Goal: Transaction & Acquisition: Purchase product/service

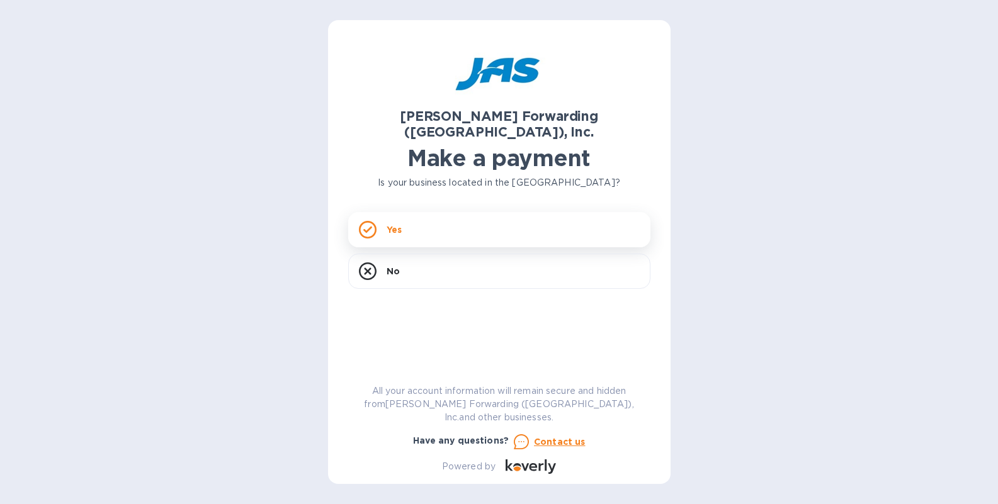
click at [430, 215] on div "Yes" at bounding box center [499, 229] width 302 height 35
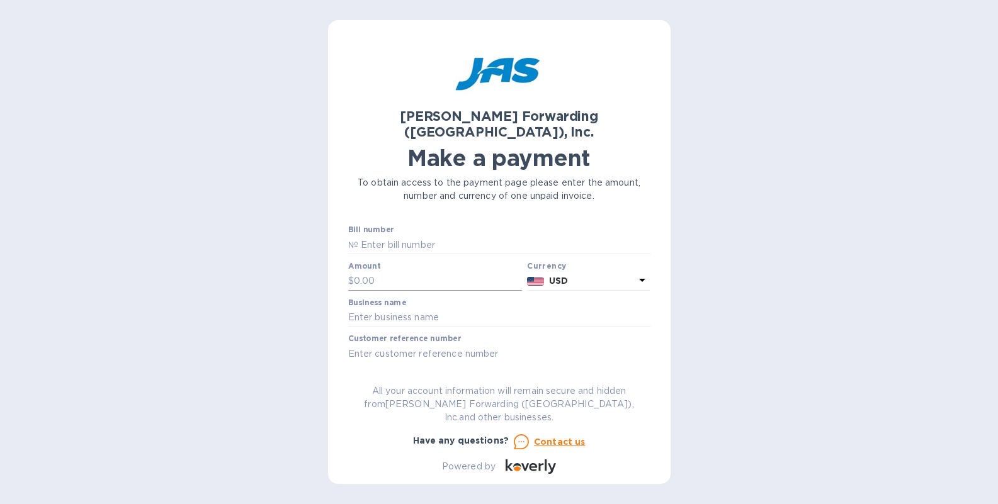
click at [369, 272] on input "text" at bounding box center [438, 281] width 169 height 19
paste input "1,621.66"
type input "1,621.66"
click at [416, 235] on input "text" at bounding box center [504, 244] width 292 height 19
paste input "S509036369"
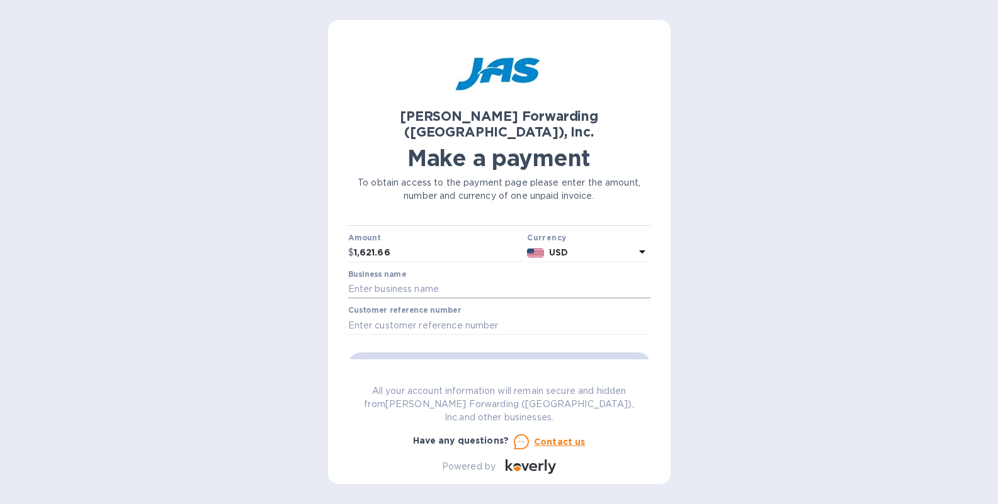
scroll to position [50, 0]
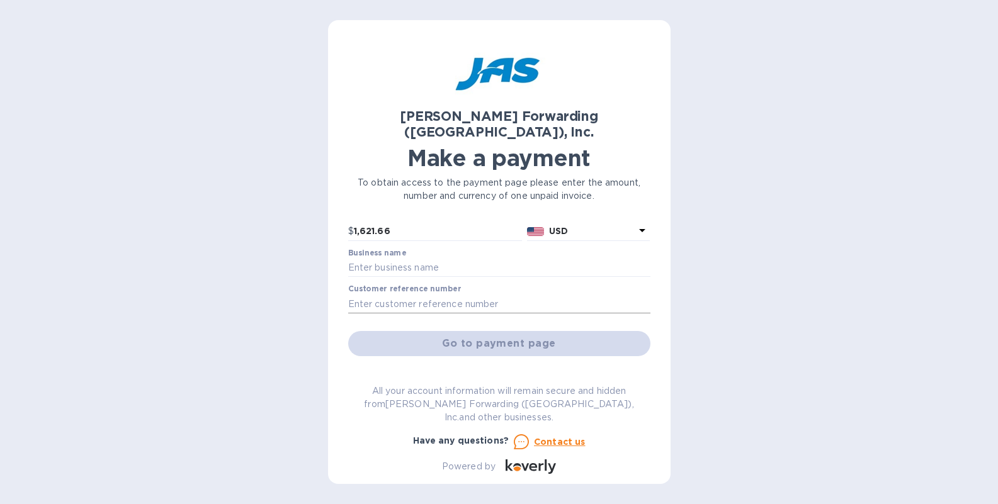
type input "S509036369"
click at [422, 295] on input "text" at bounding box center [499, 304] width 302 height 19
paste input "S509036369"
paste input "PO4685"
click at [417, 295] on input "S509036369 / PO4685" at bounding box center [499, 304] width 302 height 19
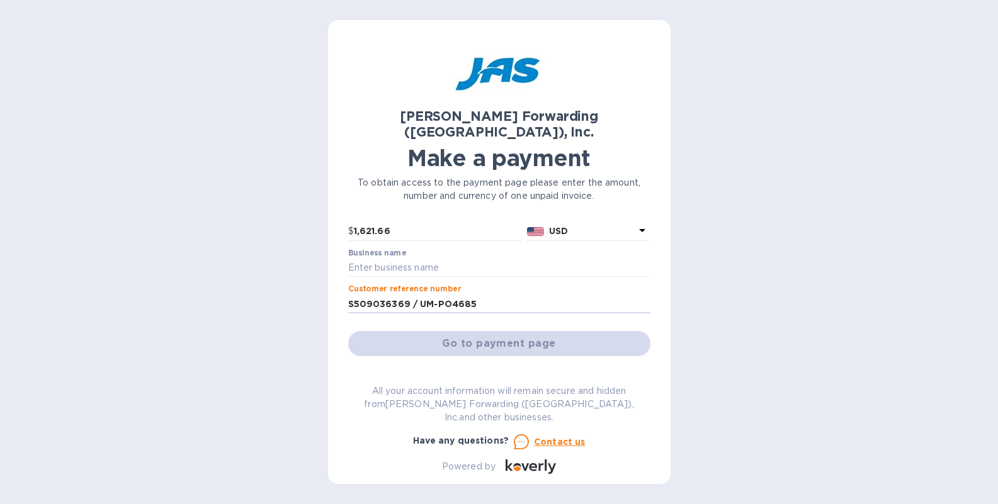
type input "S509036369 / UM-PO4685"
click at [395, 249] on label "Business name" at bounding box center [377, 253] width 58 height 8
click at [400, 259] on input "text" at bounding box center [499, 268] width 302 height 19
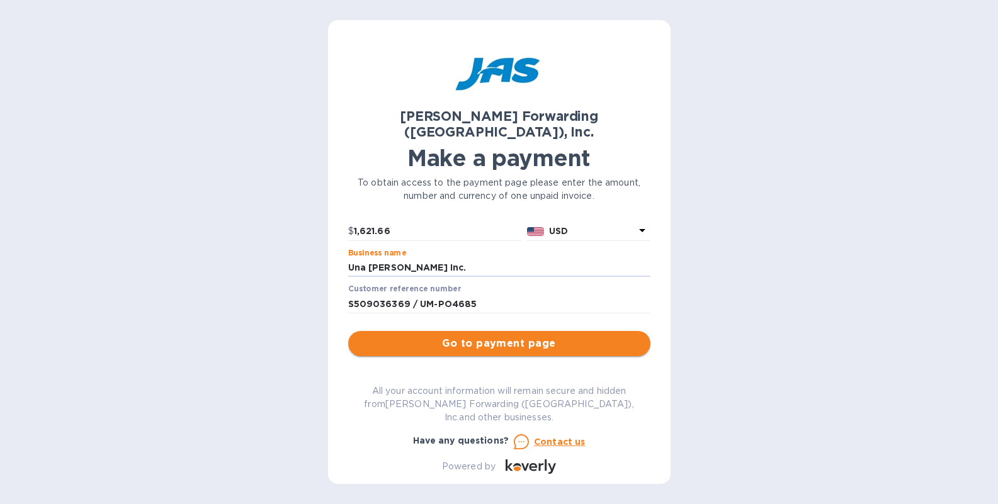
type input "Una [PERSON_NAME] Inc."
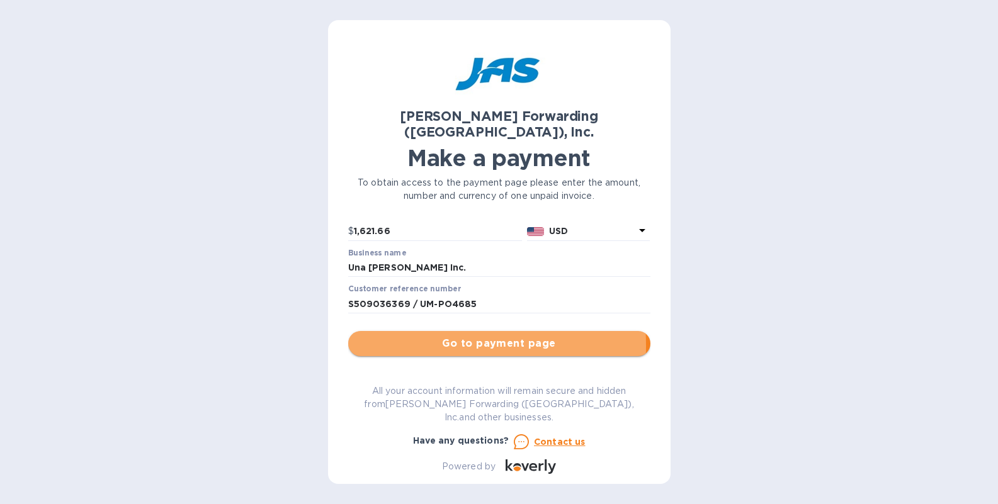
click at [394, 336] on span "Go to payment page" at bounding box center [499, 343] width 282 height 15
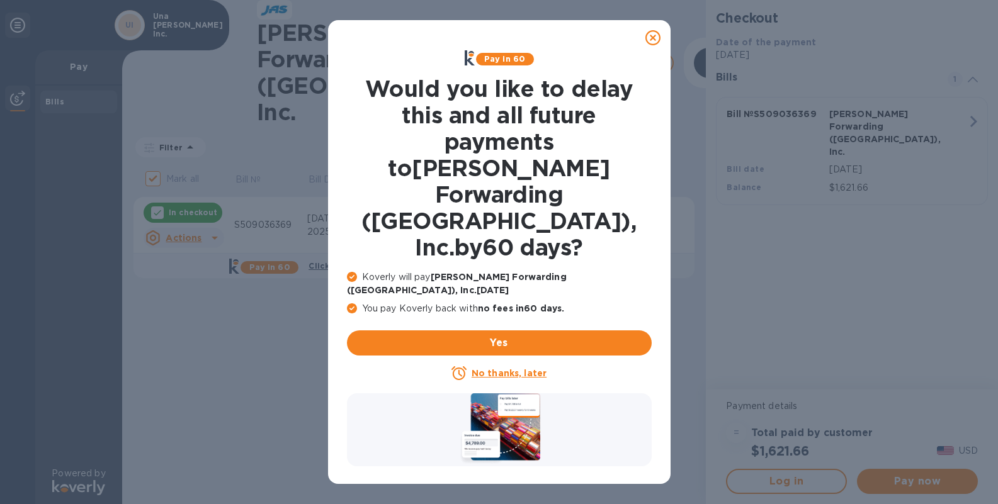
click at [509, 366] on div "No thanks, later" at bounding box center [499, 373] width 305 height 15
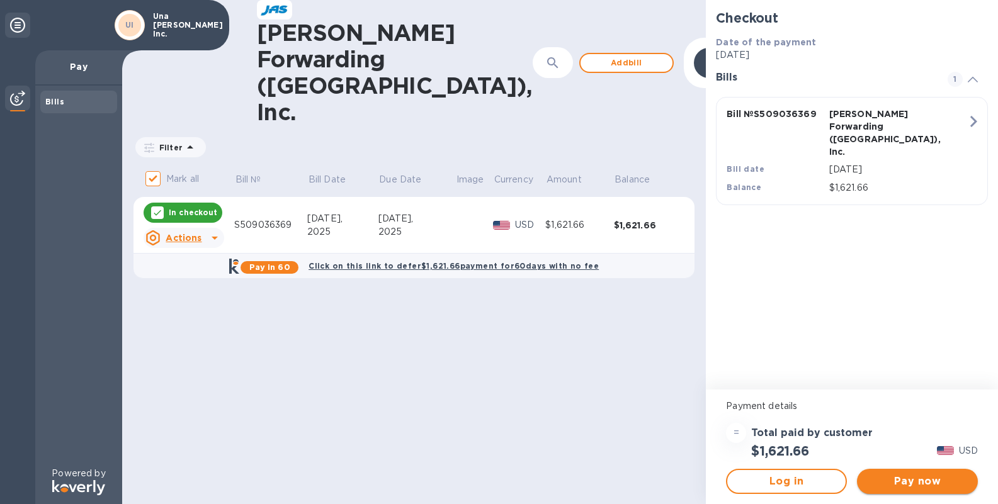
click at [917, 485] on span "Pay now" at bounding box center [917, 481] width 101 height 15
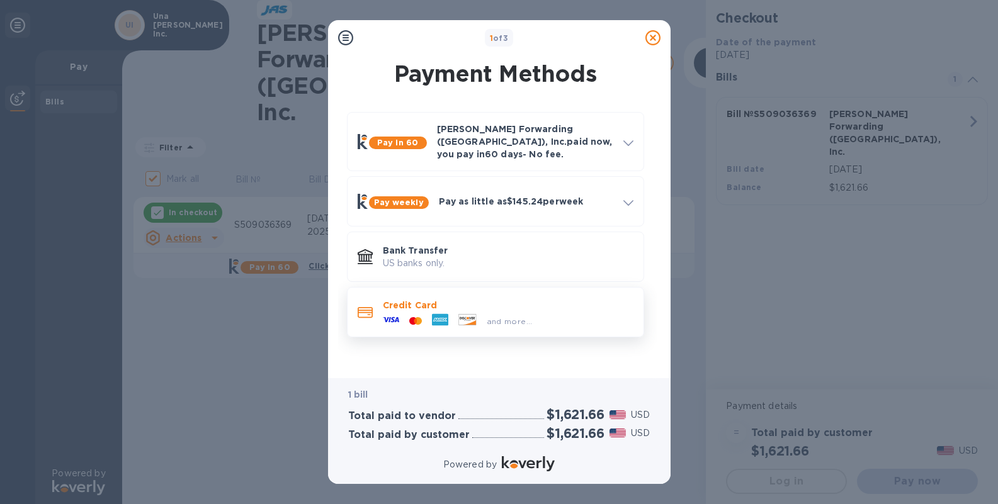
click at [495, 300] on p "Credit Card" at bounding box center [508, 305] width 251 height 13
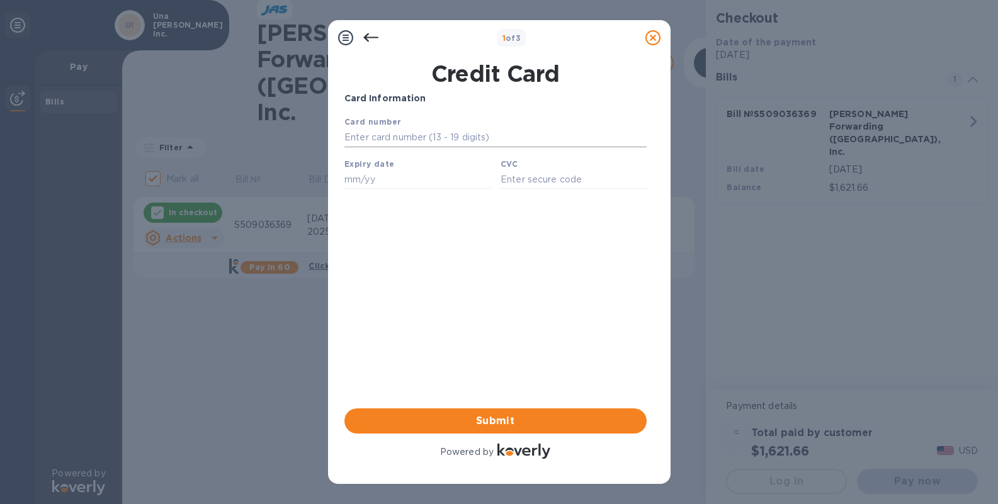
click at [402, 134] on input "text" at bounding box center [495, 137] width 302 height 19
type input "3"
type input "[CREDIT_CARD_NUMBER]"
click at [358, 188] on input "text" at bounding box center [417, 179] width 146 height 19
type input "08/30"
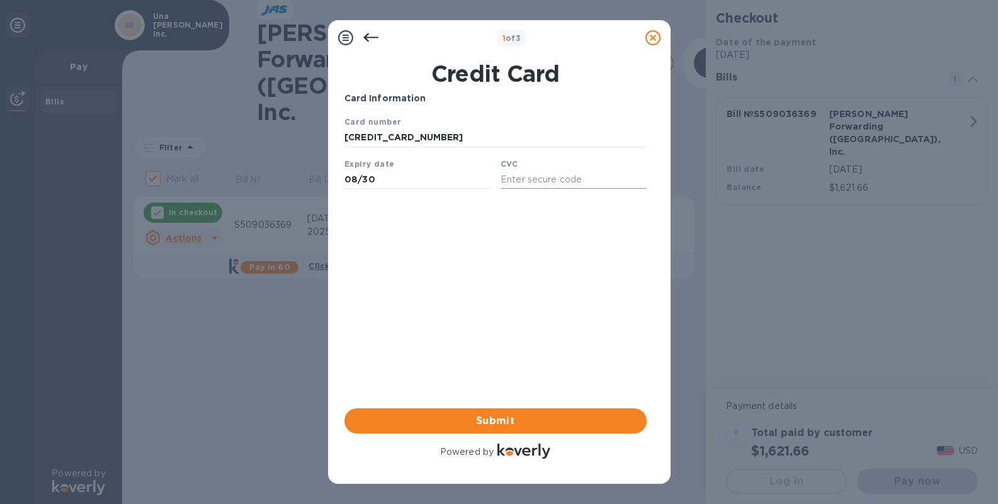
click at [529, 176] on input "text" at bounding box center [573, 179] width 146 height 19
type input "2583"
click at [488, 419] on span "Submit" at bounding box center [495, 421] width 282 height 15
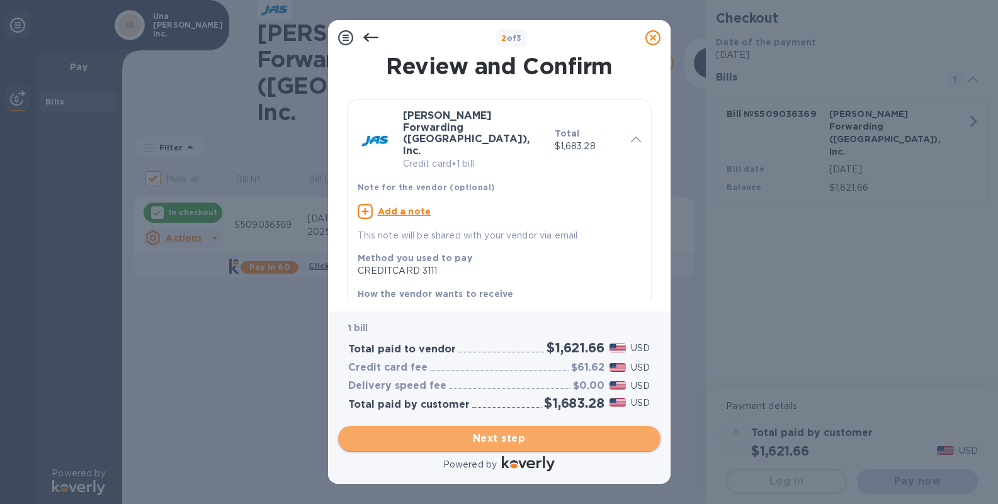
click at [507, 432] on span "Next step" at bounding box center [499, 438] width 302 height 15
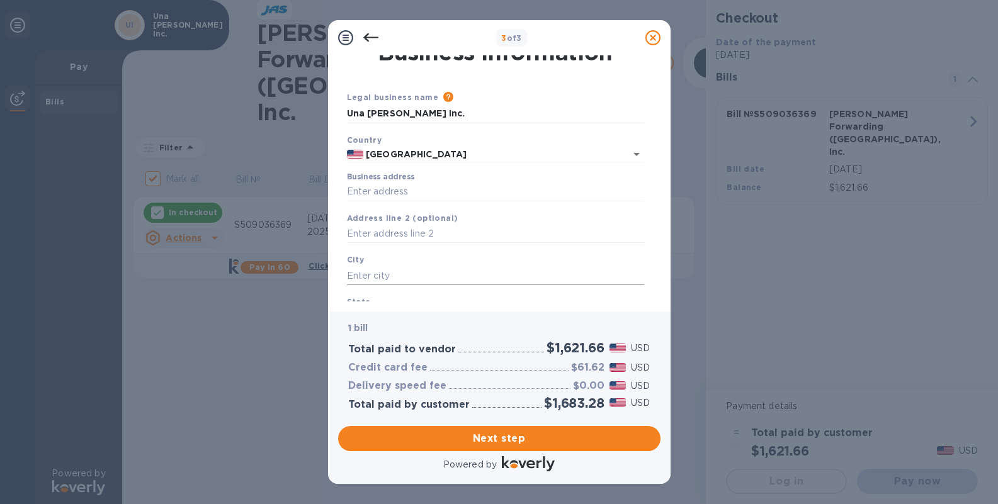
scroll to position [19, 0]
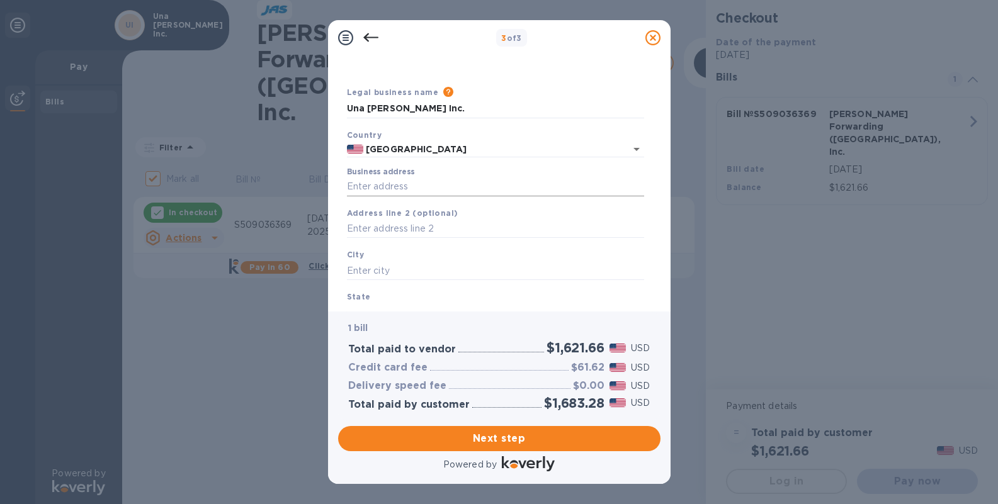
click at [392, 189] on input "Business address" at bounding box center [495, 187] width 297 height 19
type input "800 North La Cienega"
click at [395, 273] on input "text" at bounding box center [495, 270] width 297 height 19
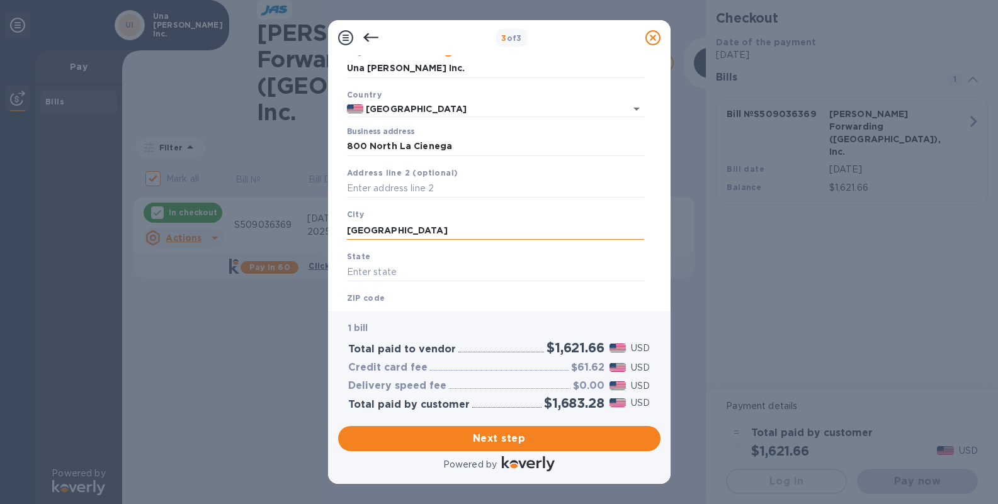
scroll to position [113, 0]
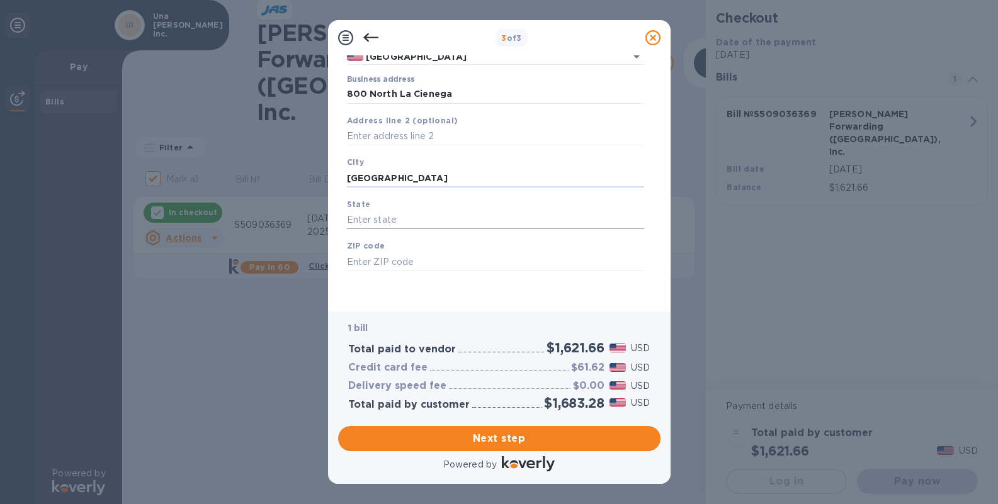
type input "[GEOGRAPHIC_DATA]"
click at [369, 220] on input "text" at bounding box center [495, 220] width 297 height 19
type input "v"
type input "ca"
click at [383, 256] on input "text" at bounding box center [495, 261] width 297 height 19
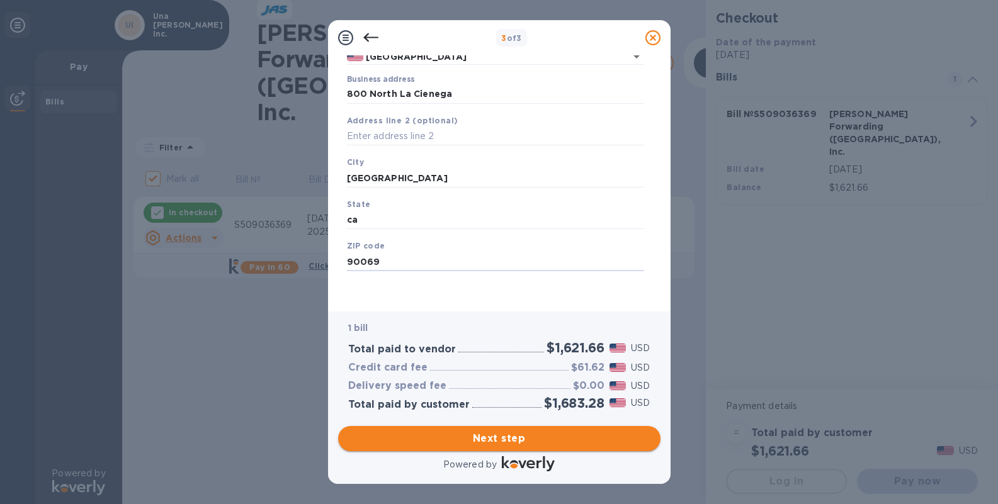
type input "90069"
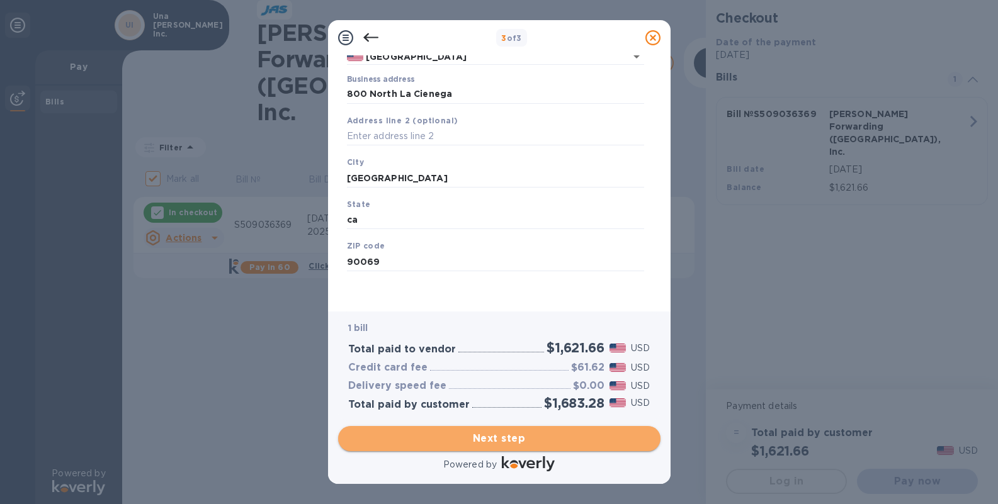
click at [492, 441] on span "Next step" at bounding box center [499, 438] width 302 height 15
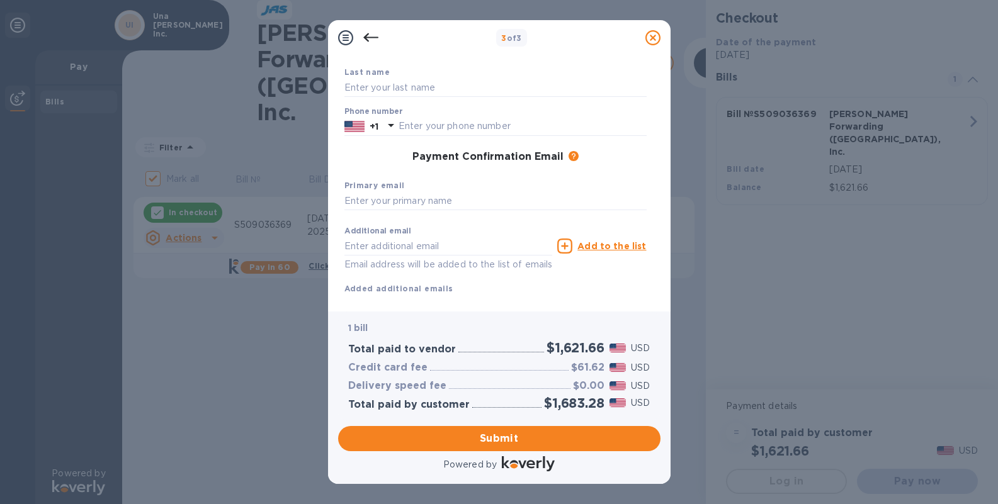
scroll to position [0, 0]
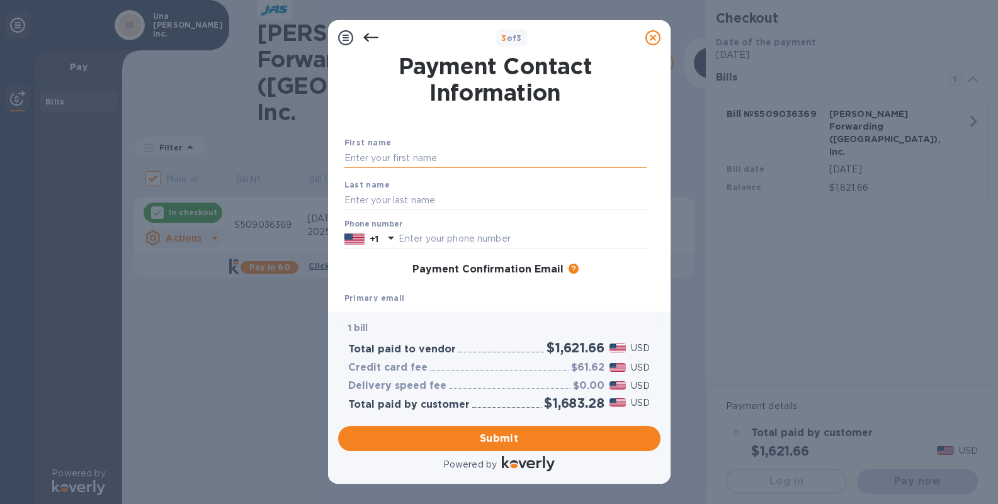
click at [396, 162] on input "text" at bounding box center [495, 158] width 302 height 19
type input "[PERSON_NAME]"
click at [371, 198] on input "text" at bounding box center [495, 200] width 302 height 19
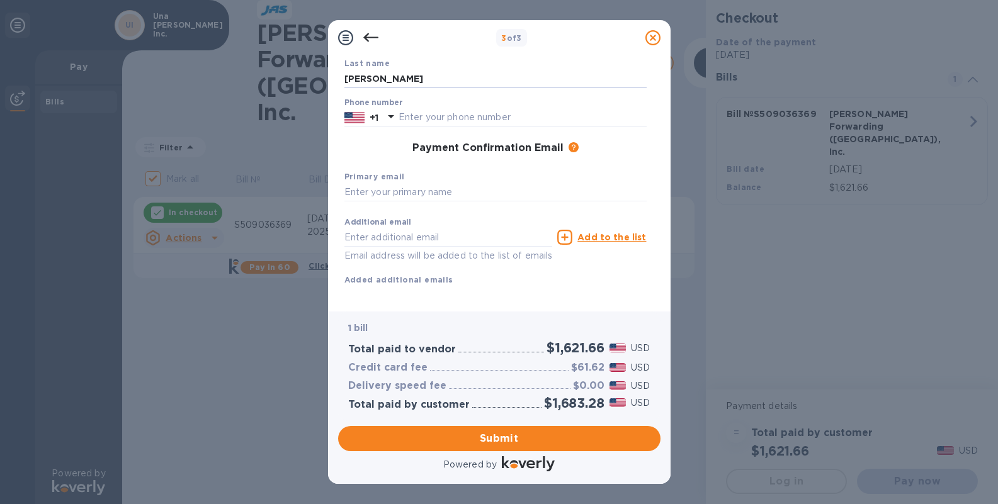
scroll to position [142, 0]
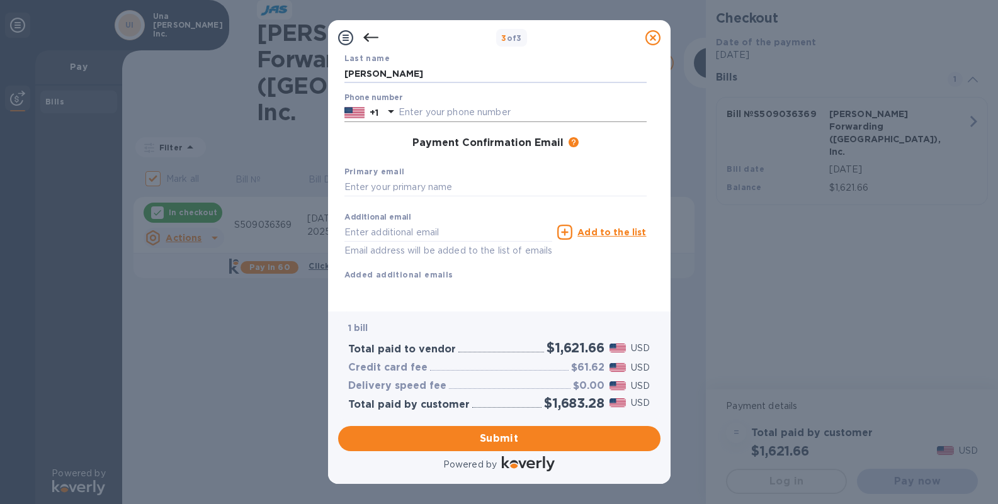
type input "[PERSON_NAME]"
click at [459, 103] on input "text" at bounding box center [522, 112] width 248 height 19
type input "9095835327"
click at [394, 178] on input "text" at bounding box center [495, 187] width 302 height 19
type input "[PERSON_NAME][EMAIL_ADDRESS][DOMAIN_NAME]"
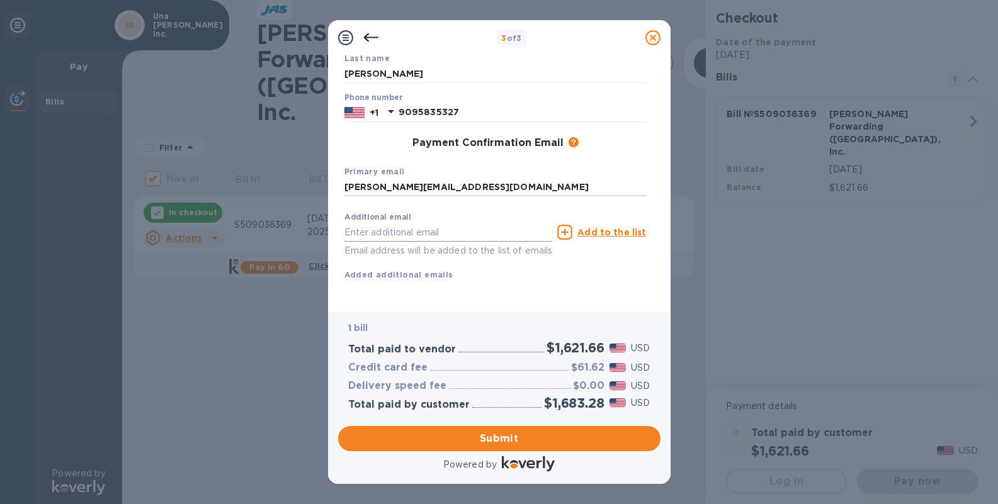
click at [373, 223] on input "text" at bounding box center [448, 232] width 208 height 19
click at [509, 443] on span "Submit" at bounding box center [499, 438] width 302 height 15
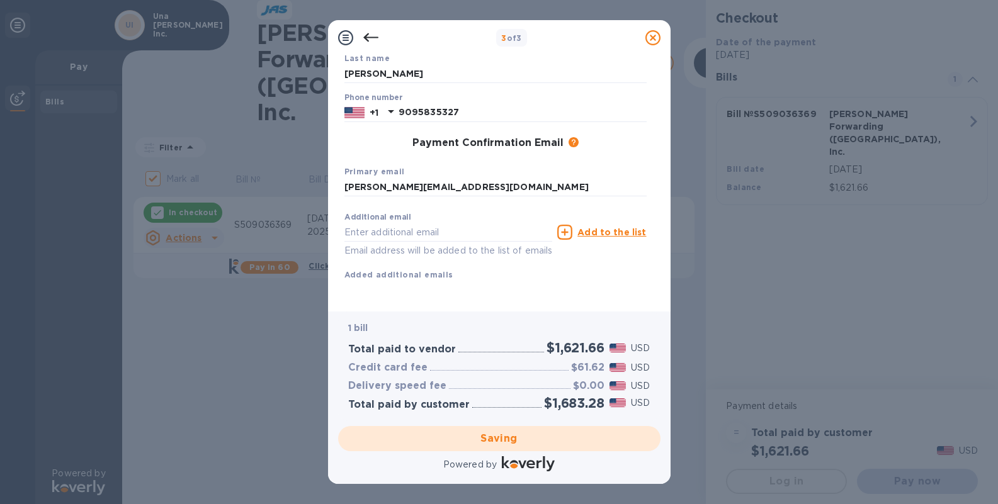
checkbox input "false"
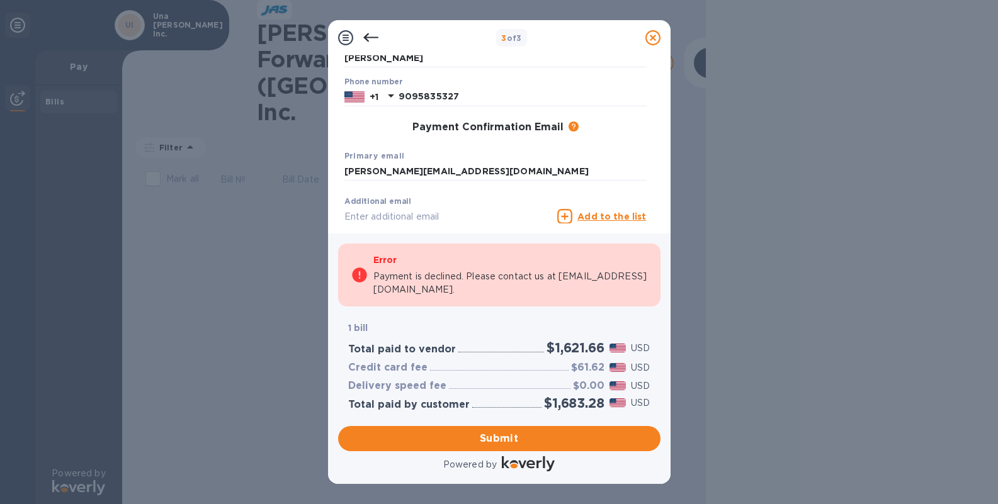
click at [369, 34] on icon at bounding box center [370, 37] width 15 height 15
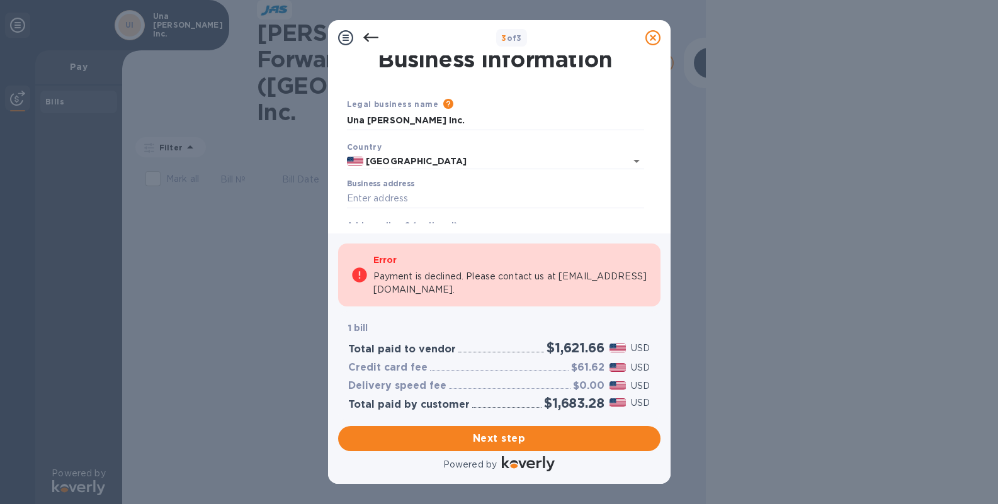
scroll to position [0, 0]
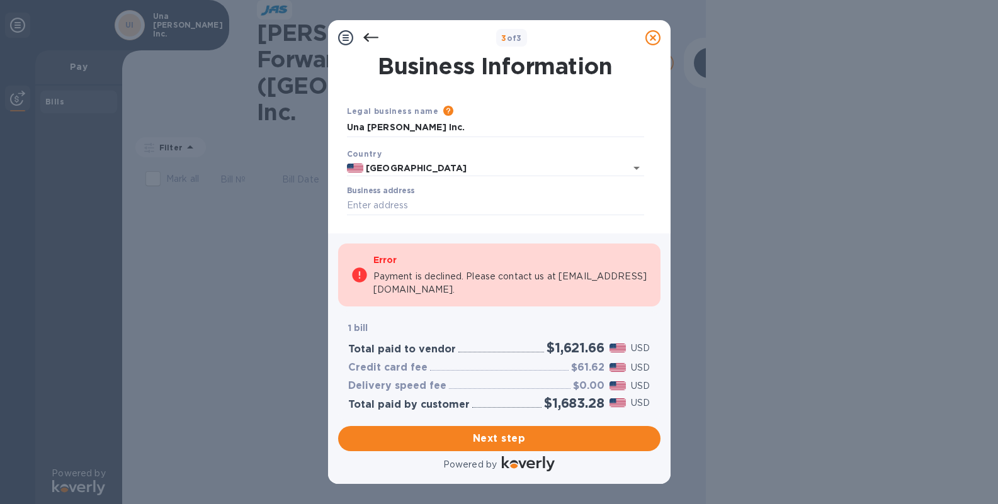
click at [370, 43] on icon at bounding box center [370, 37] width 15 height 15
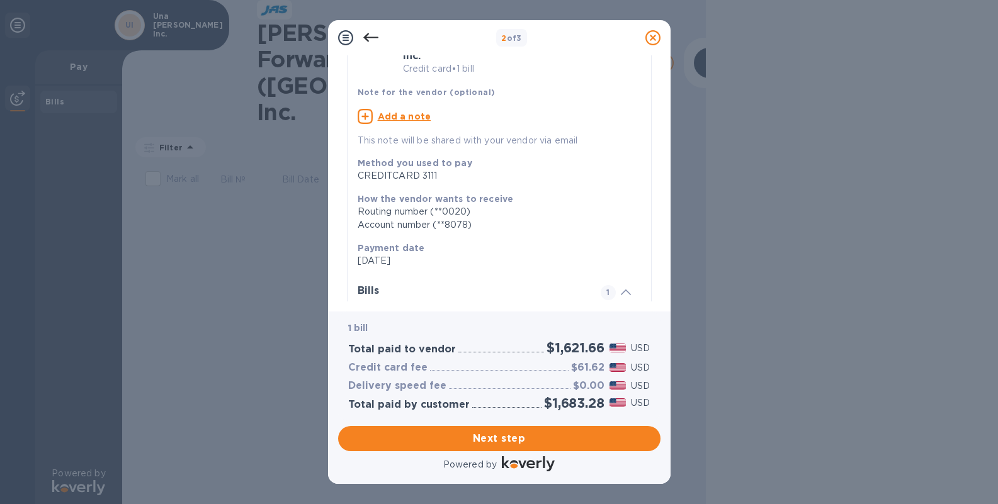
scroll to position [82, 0]
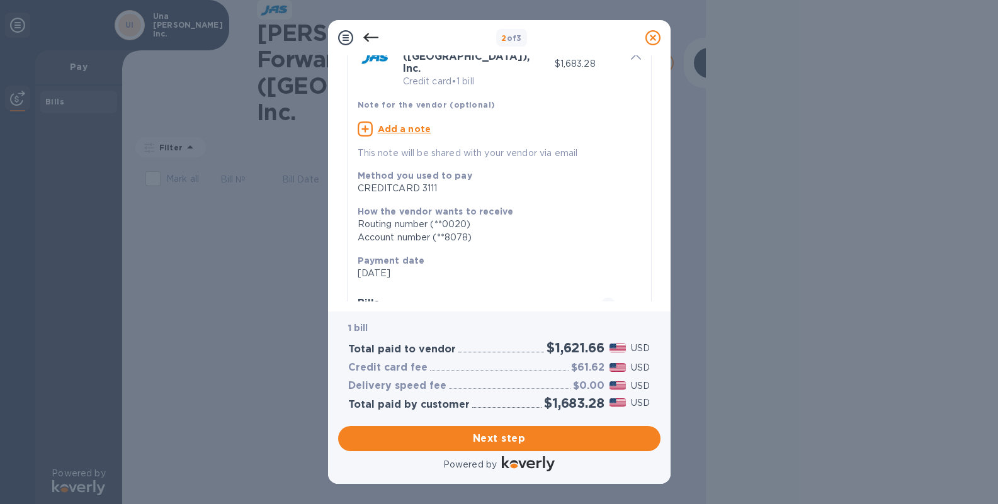
click at [438, 182] on div "CREDITCARD 3111" at bounding box center [494, 188] width 273 height 13
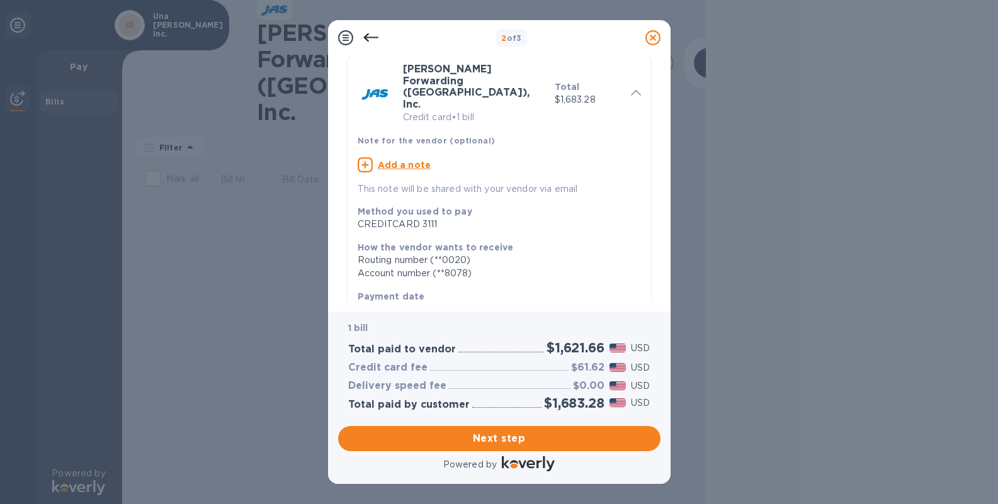
scroll to position [0, 0]
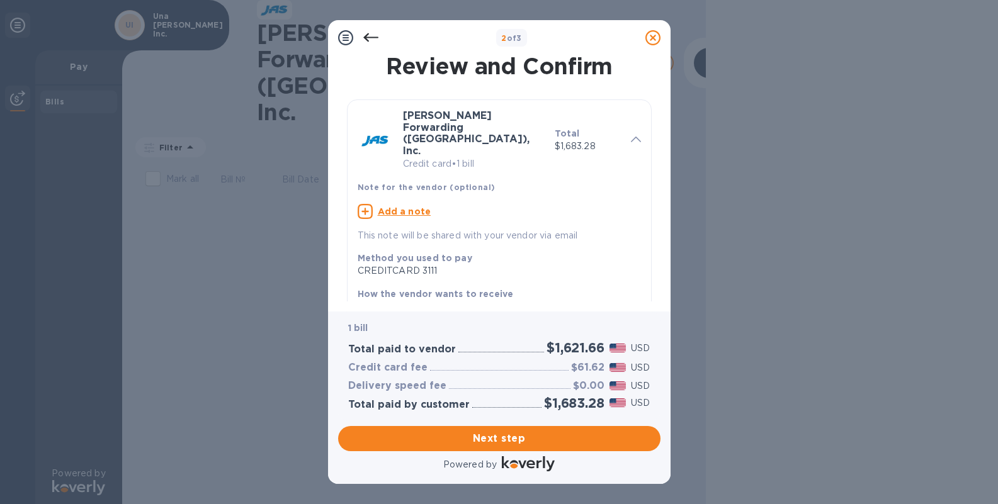
click at [368, 35] on icon at bounding box center [370, 37] width 15 height 15
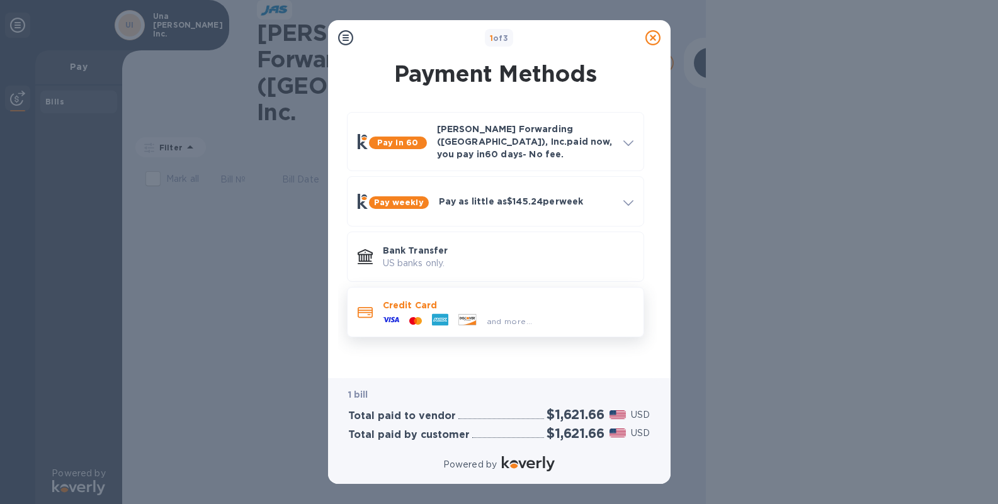
click at [467, 314] on icon at bounding box center [466, 319] width 17 height 11
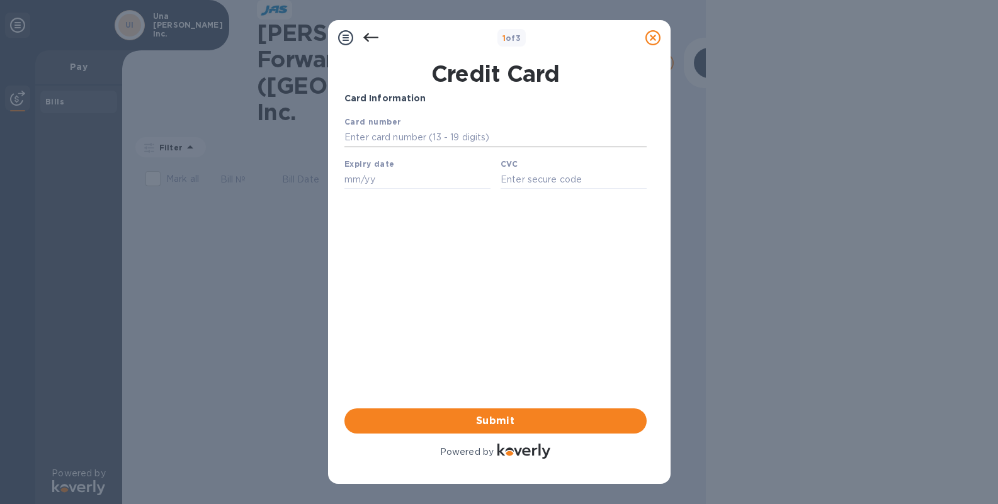
click at [381, 137] on input "text" at bounding box center [495, 137] width 302 height 19
type input "[CREDIT_CARD_NUMBER]"
click at [362, 184] on input "text" at bounding box center [417, 179] width 146 height 19
type input "03/27"
click at [526, 178] on input "text" at bounding box center [573, 179] width 146 height 19
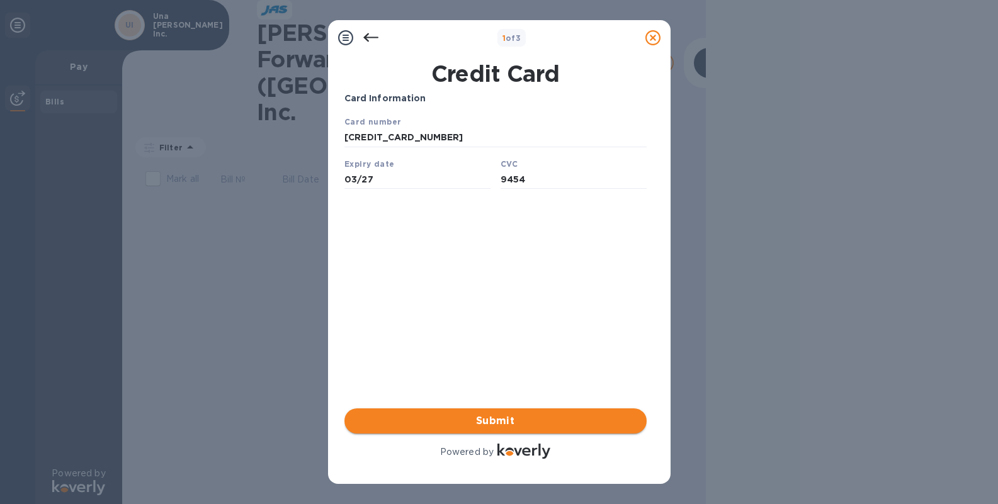
type input "9454"
click at [499, 423] on span "Submit" at bounding box center [495, 421] width 282 height 15
